Goal: Check status: Check status

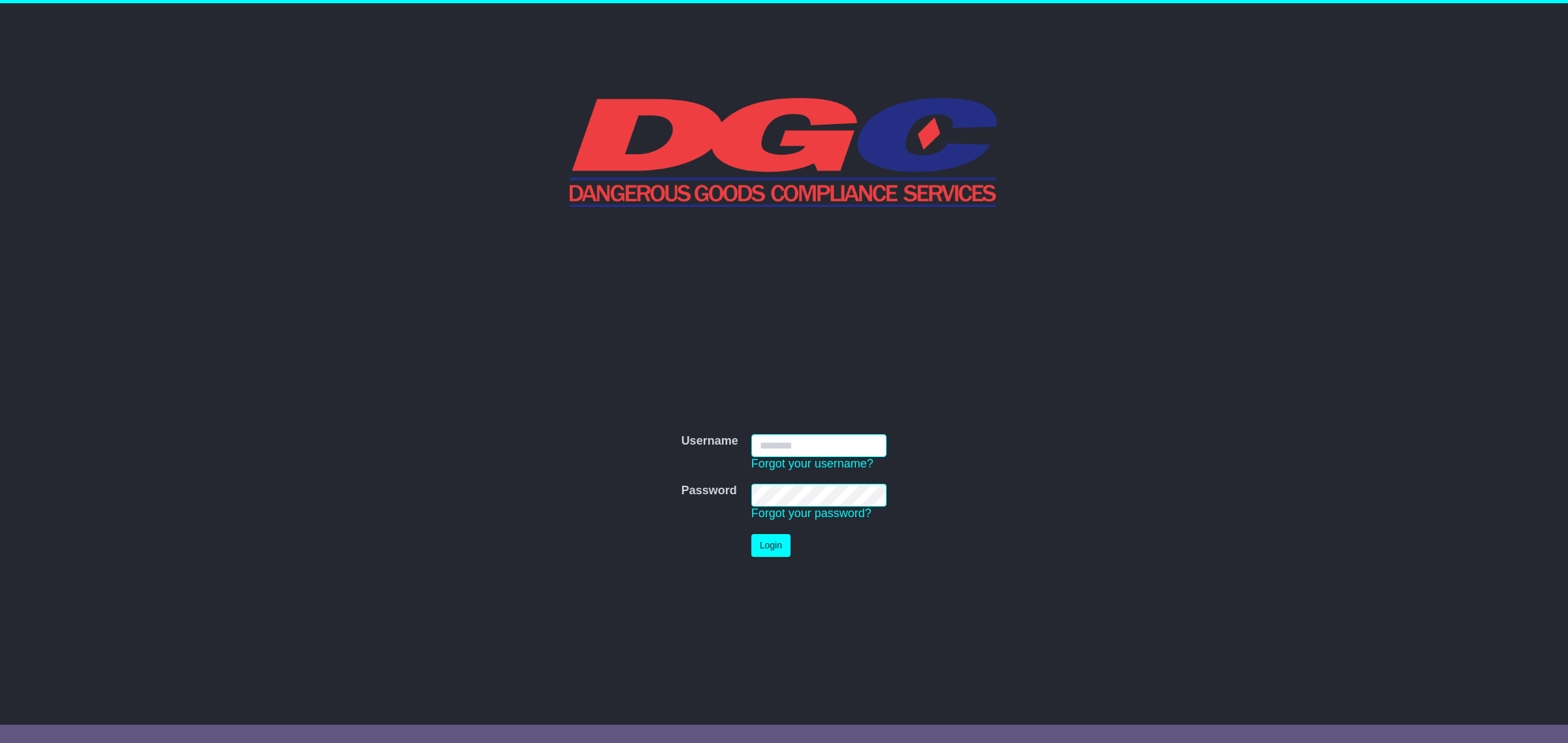
click at [797, 438] on input "Username" at bounding box center [819, 446] width 136 height 23
type input "**********"
click at [775, 540] on button "Login" at bounding box center [771, 545] width 39 height 23
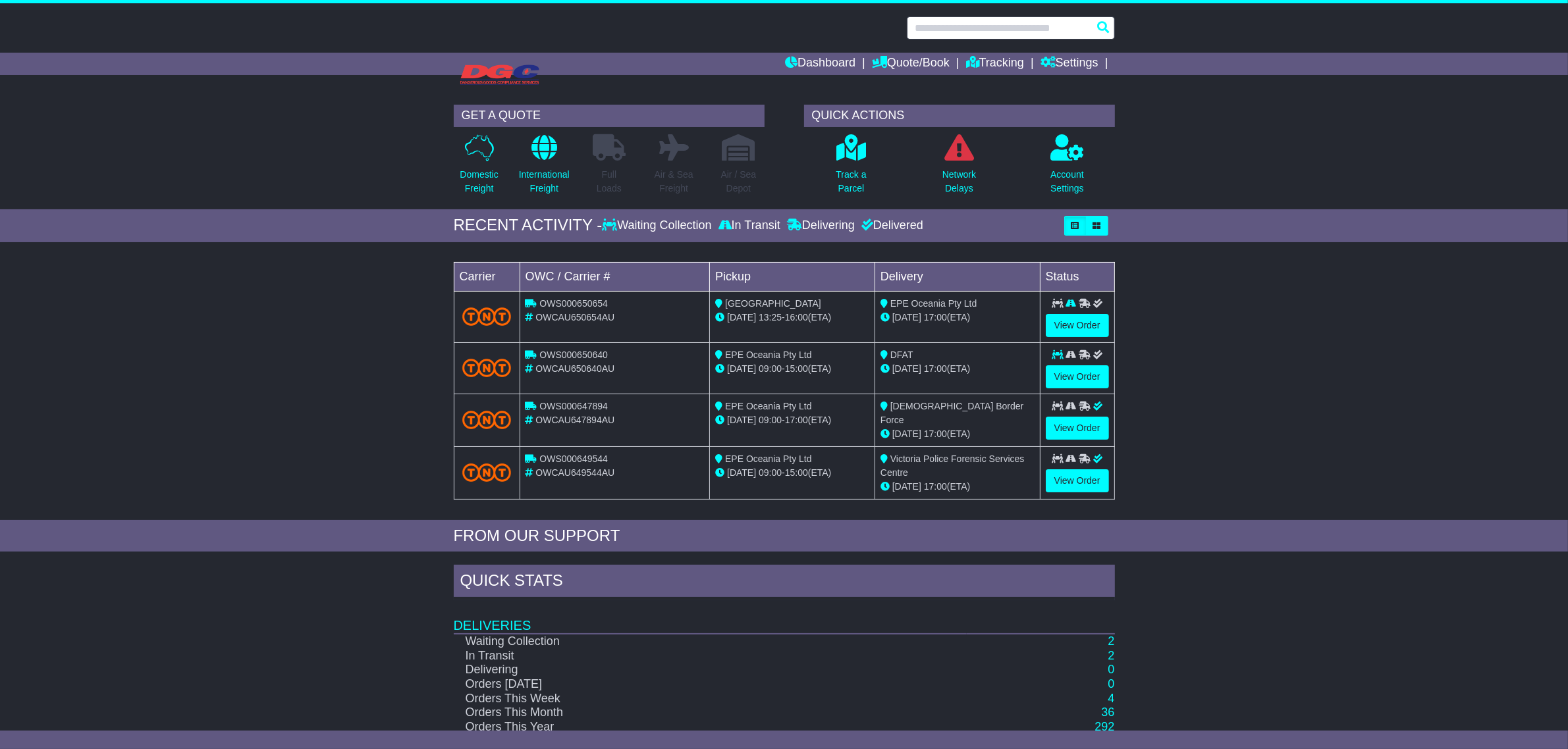
click at [983, 27] on input "text" at bounding box center [1011, 28] width 208 height 23
click at [841, 152] on icon at bounding box center [851, 147] width 30 height 26
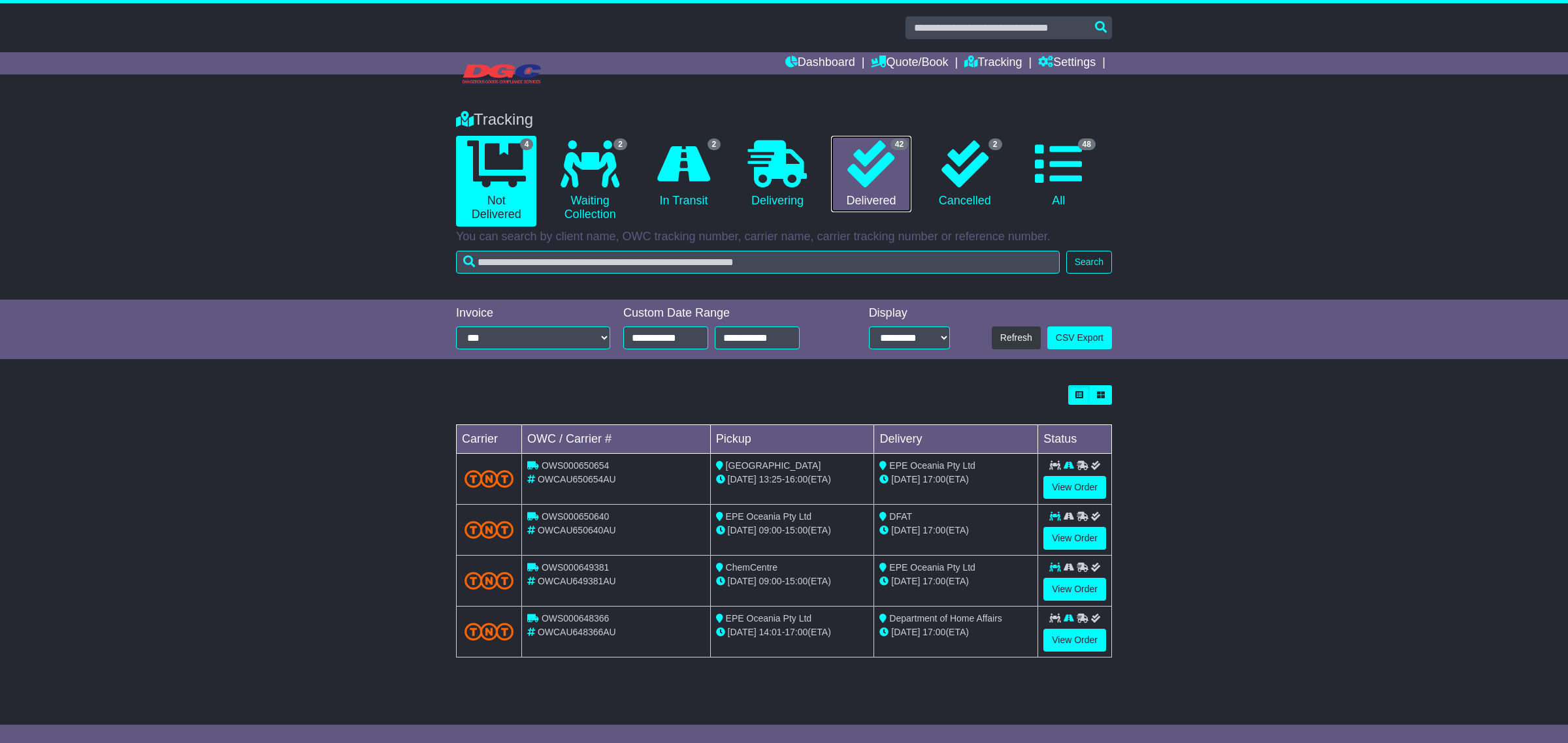
click at [906, 180] on link "42 Delivered" at bounding box center [871, 174] width 80 height 77
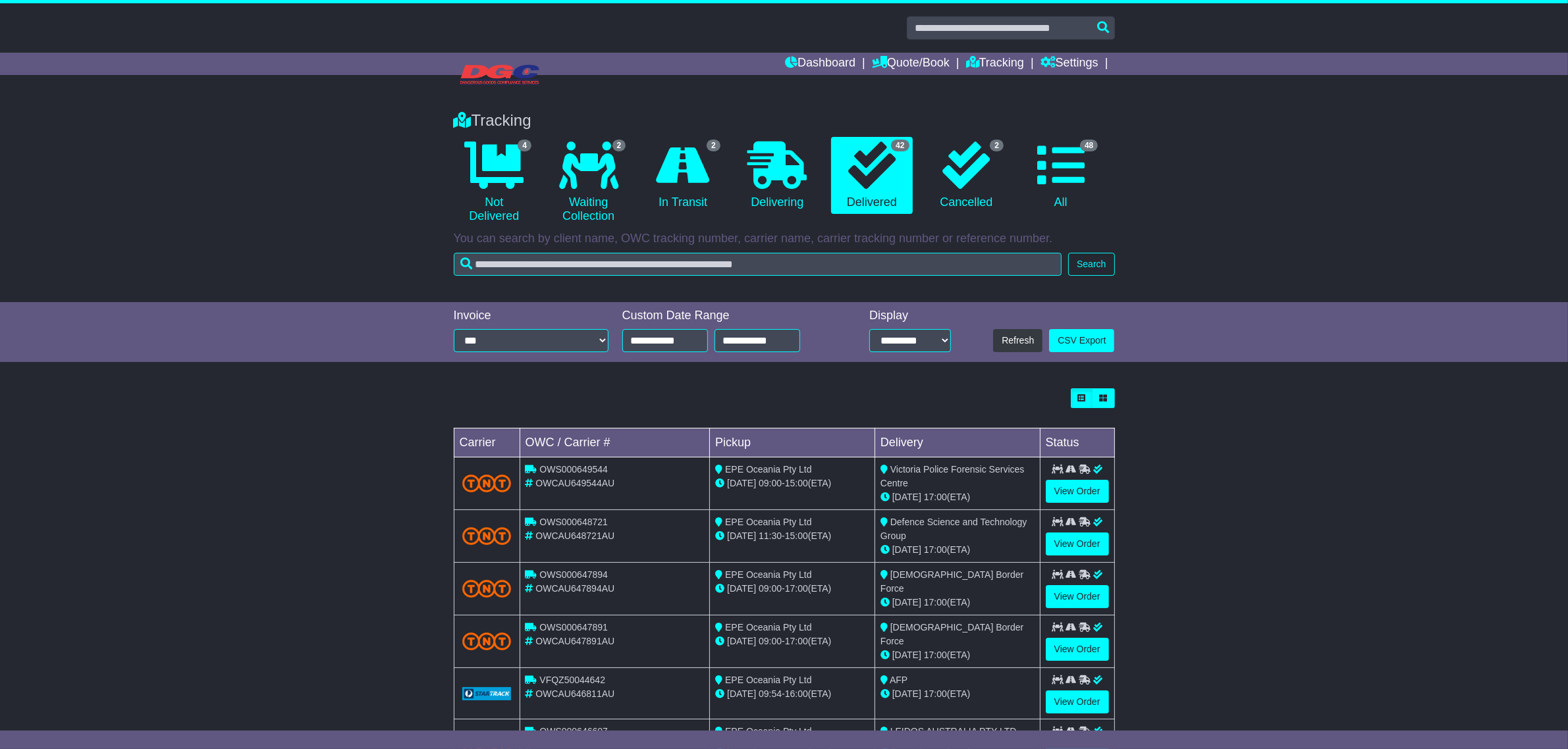
click at [914, 247] on div "Tracking 4 Not Delivered 2 Waiting Collection 2 In Transit 0 Delivering 42 2 48" at bounding box center [784, 190] width 674 height 185
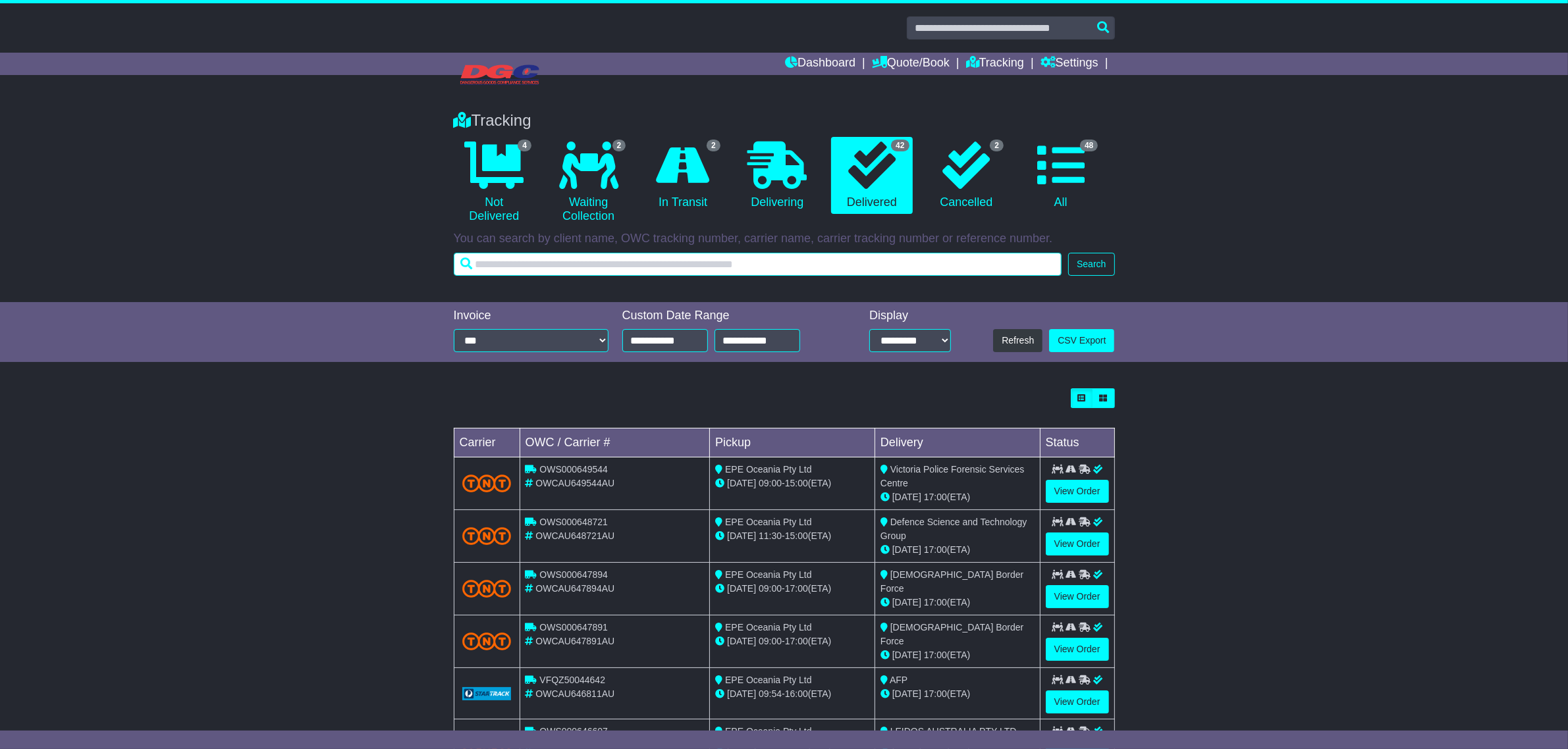
click at [910, 262] on input "text" at bounding box center [758, 265] width 609 height 23
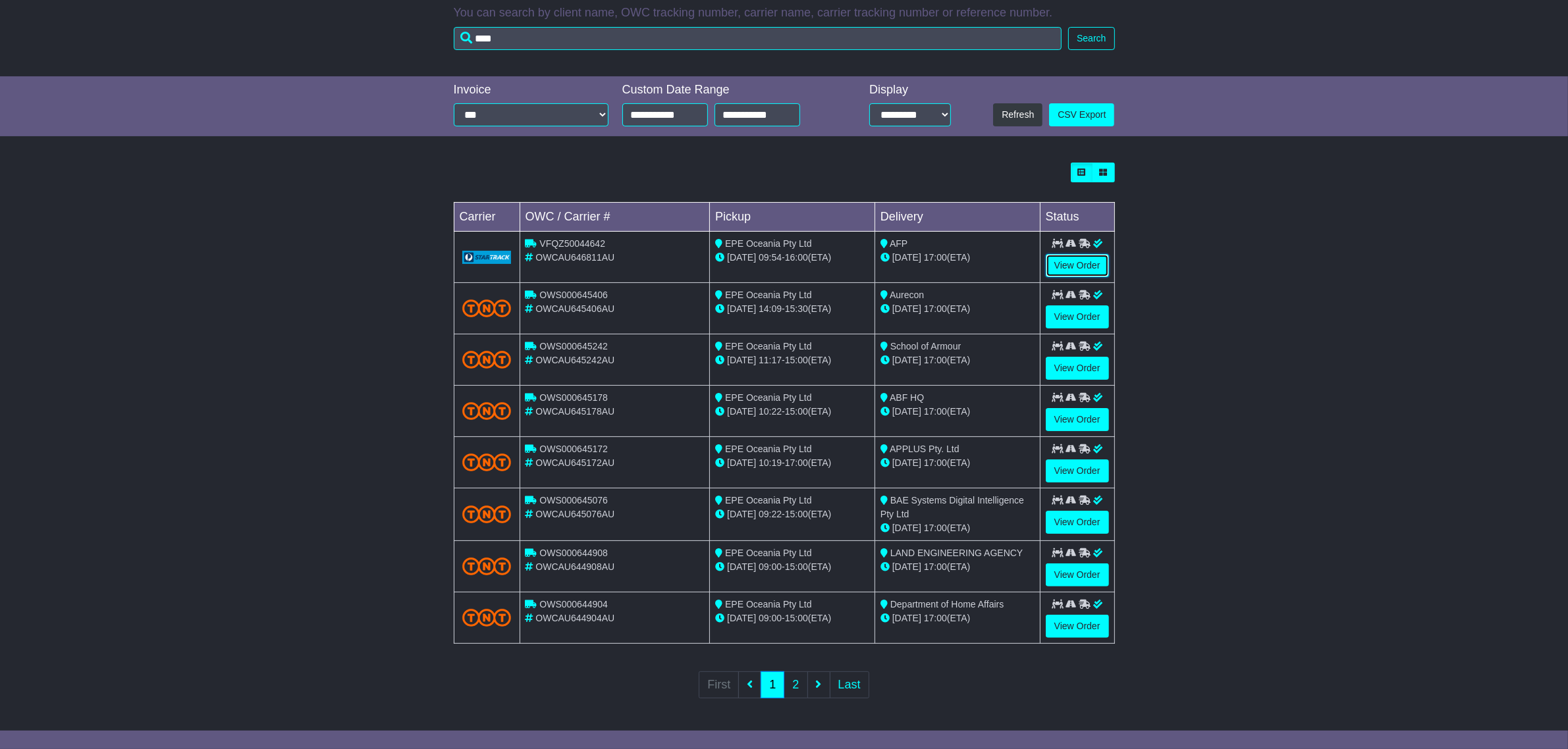
scroll to position [229, 0]
click at [803, 683] on link "2" at bounding box center [795, 685] width 23 height 27
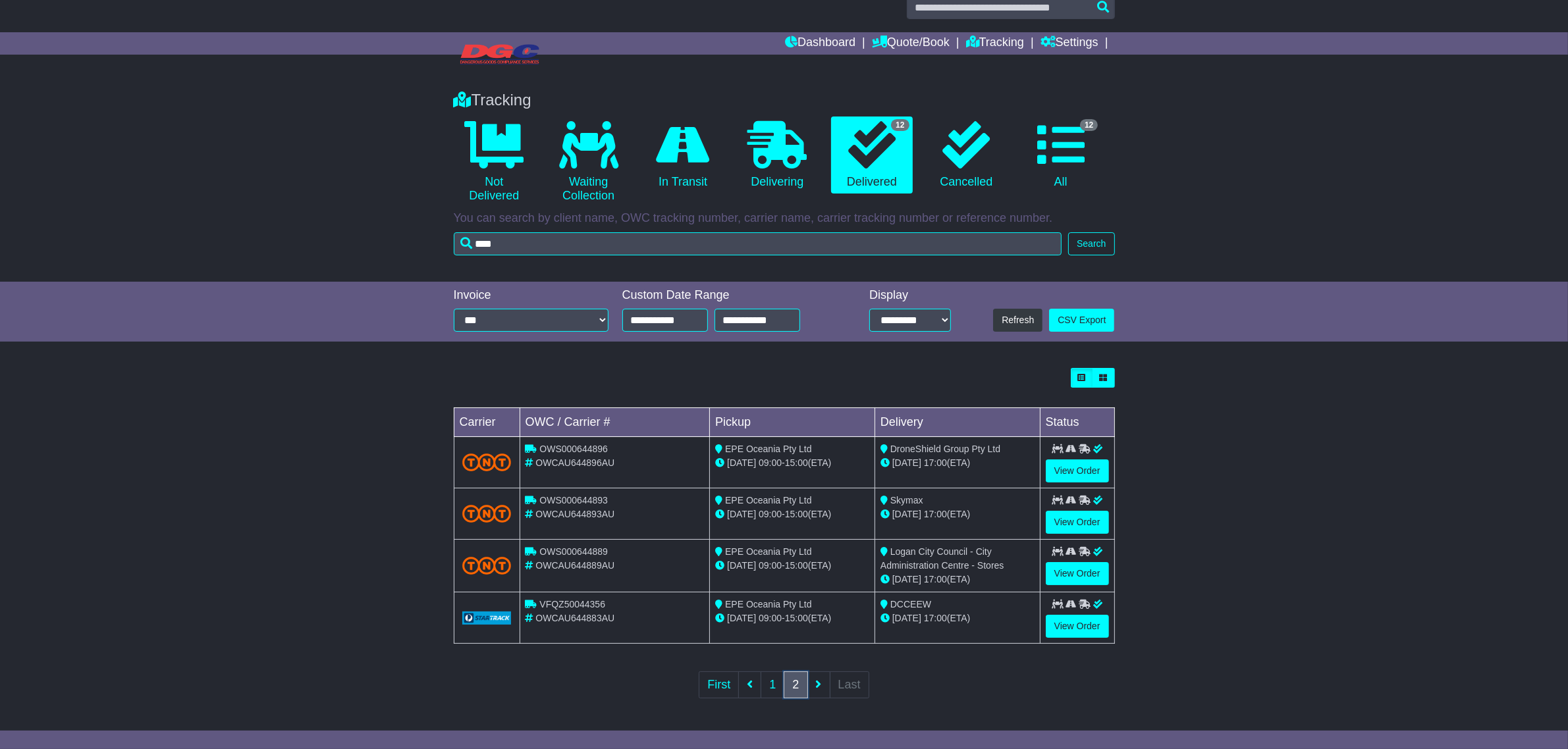
scroll to position [0, 0]
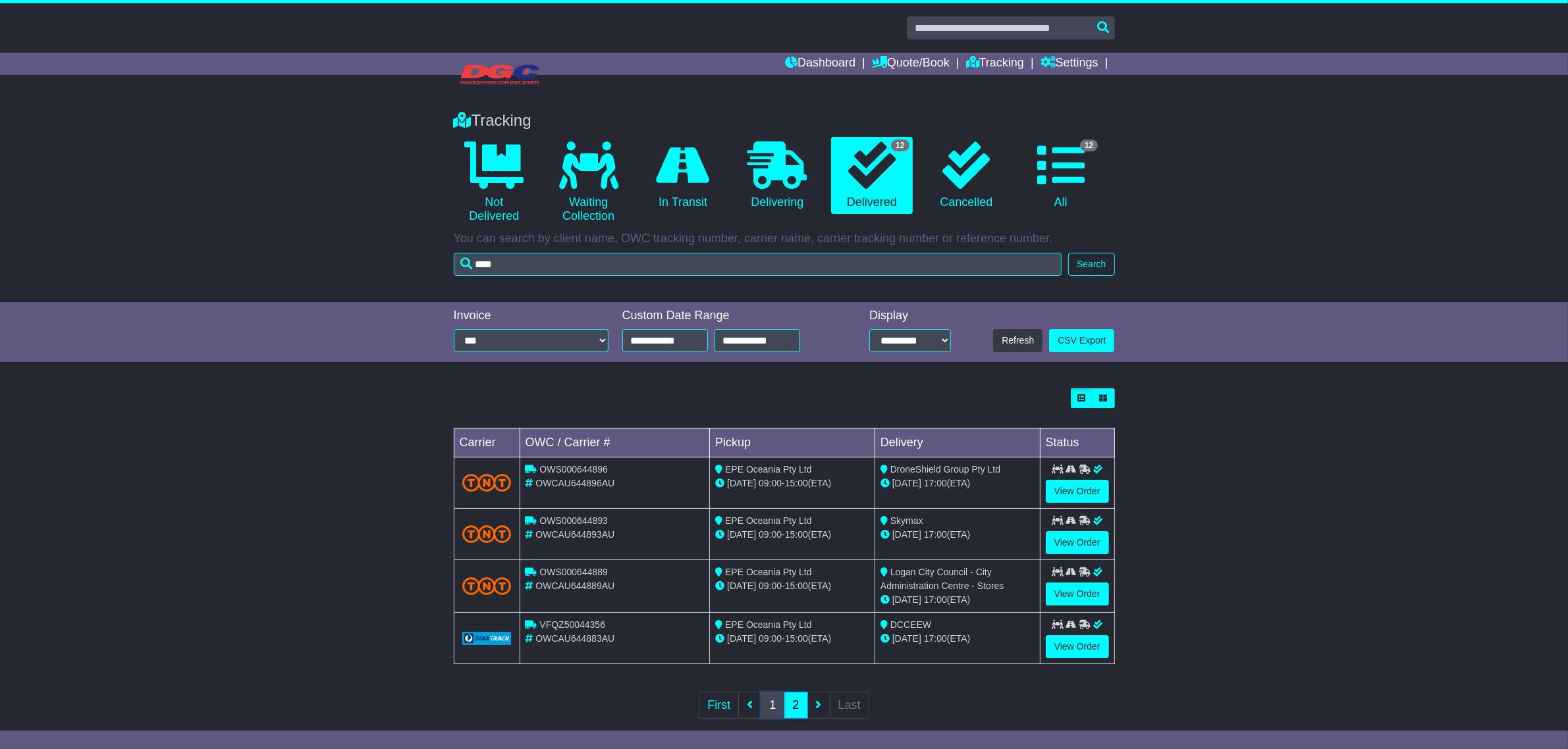
click at [766, 705] on link "1" at bounding box center [772, 705] width 23 height 27
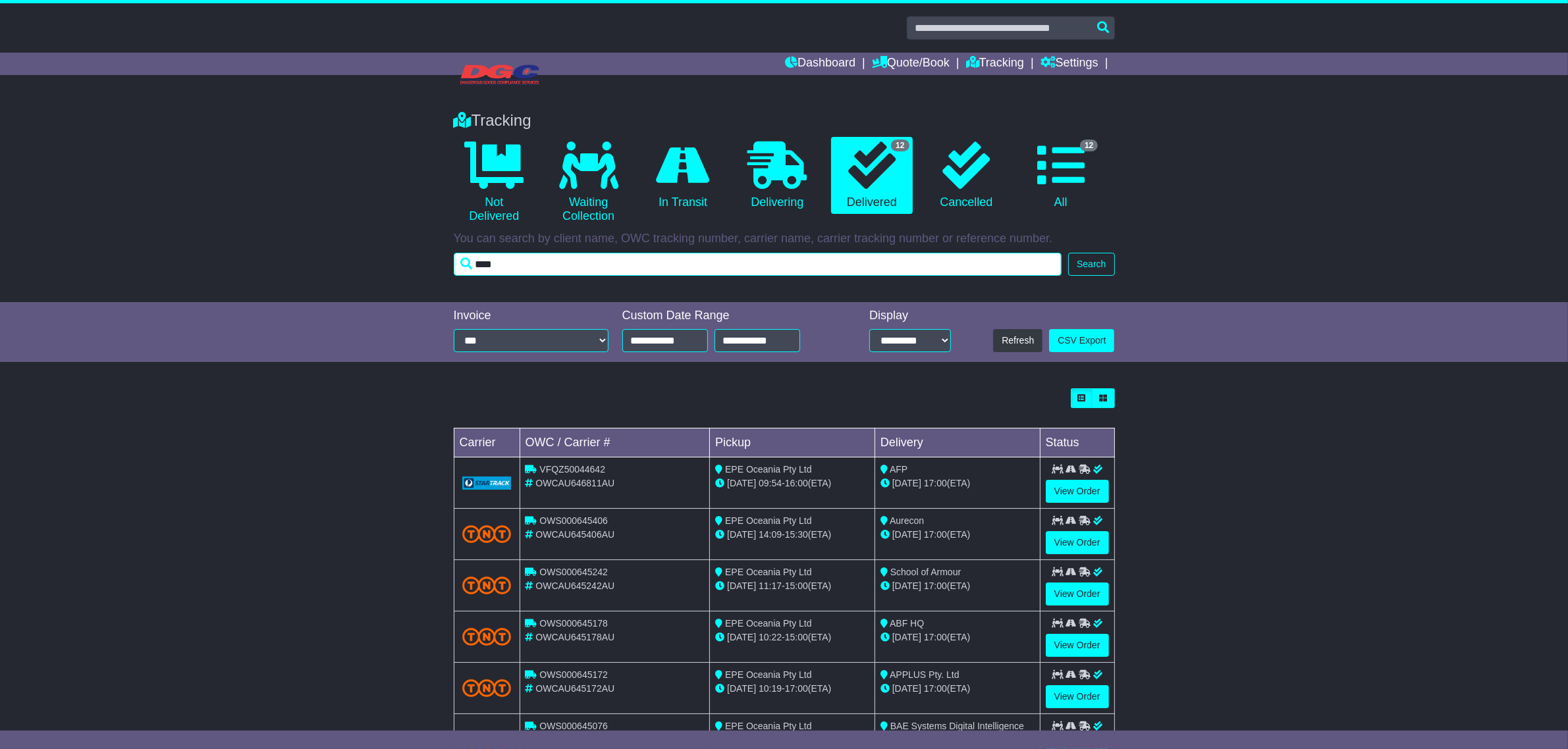
drag, startPoint x: 614, startPoint y: 267, endPoint x: 364, endPoint y: 220, distance: 254.4
click at [364, 220] on div "Tracking 0 Not Delivered 0 Waiting Collection 0 In Transit 0 Delivering 0" at bounding box center [784, 200] width 1568 height 204
type input "***"
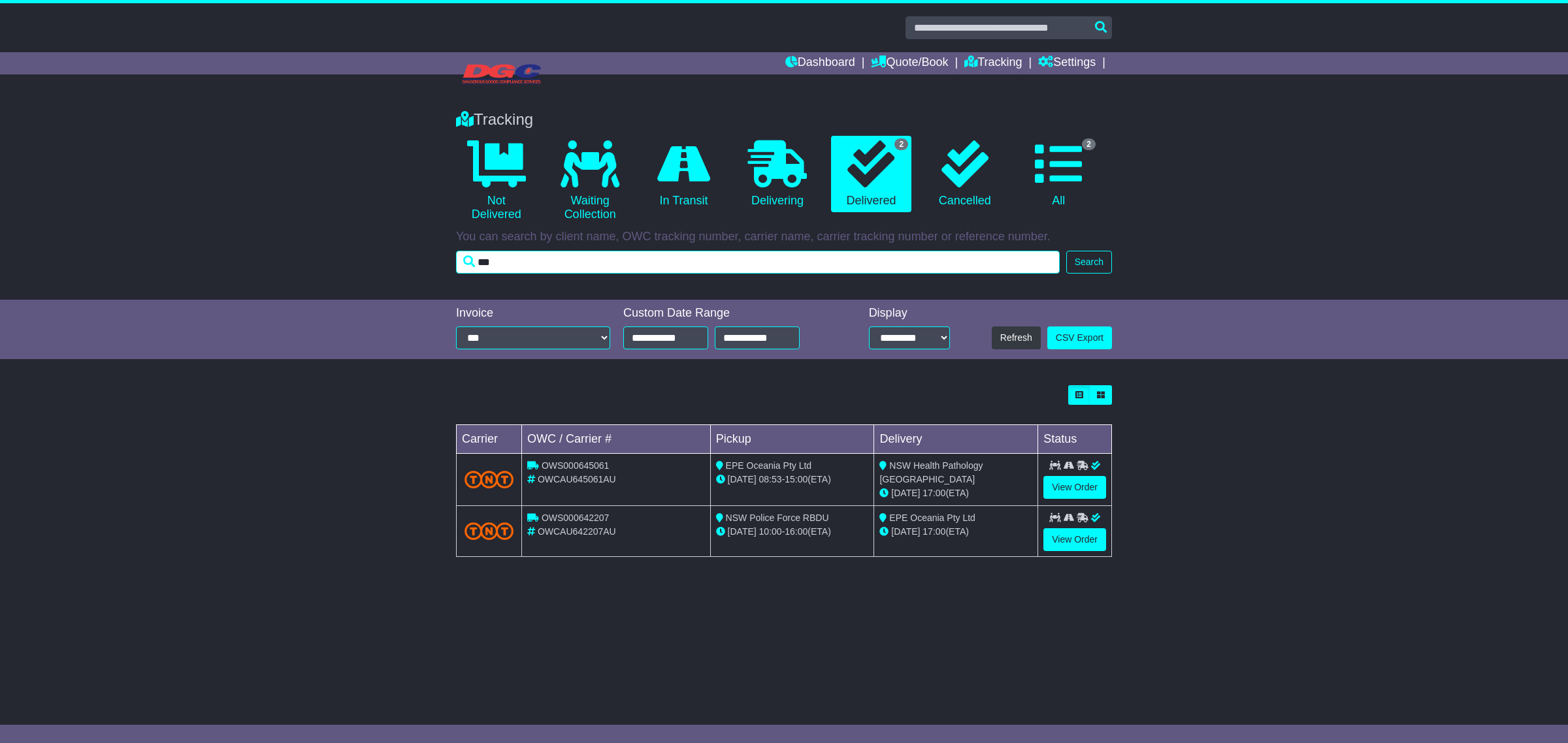
drag, startPoint x: 550, startPoint y: 270, endPoint x: 377, endPoint y: 245, distance: 174.8
click at [378, 245] on div "Tracking 0 Not Delivered 0 Waiting Collection 0 In Transit 0 Delivering 2" at bounding box center [784, 198] width 1568 height 203
type input "****"
